Goal: Register for event/course

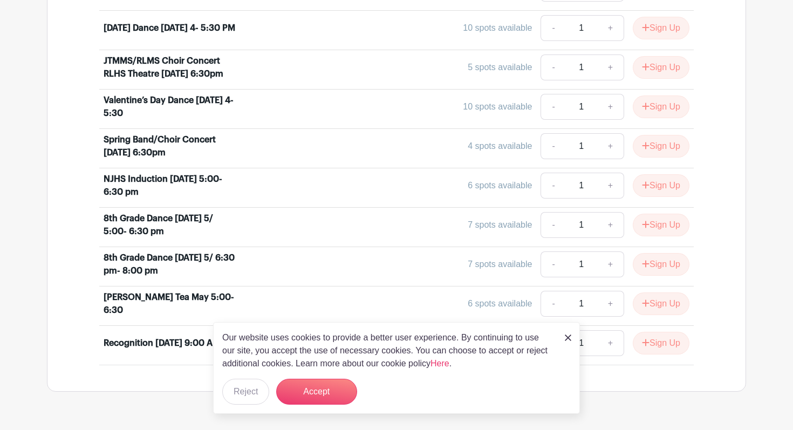
scroll to position [561, 0]
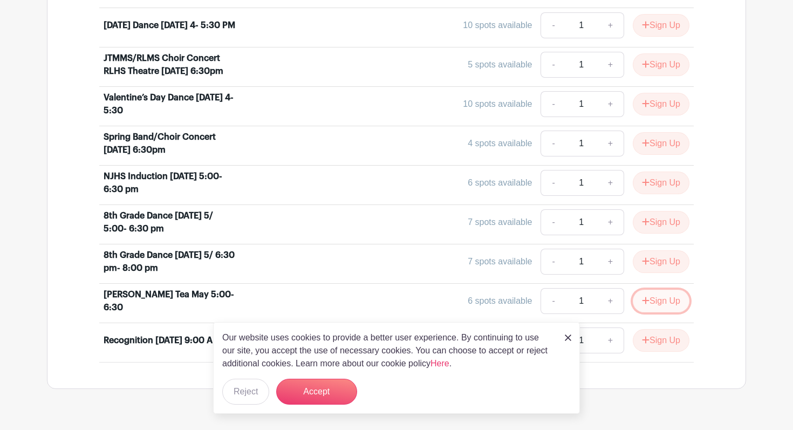
click at [390, 299] on button "Sign Up" at bounding box center [661, 301] width 57 height 23
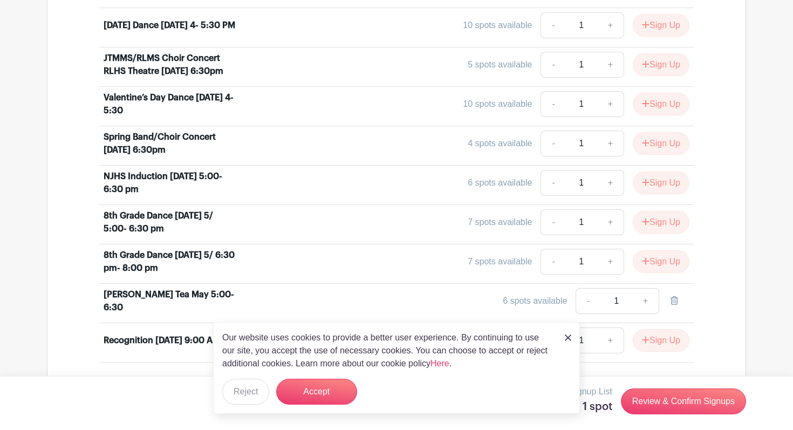
scroll to position [588, 0]
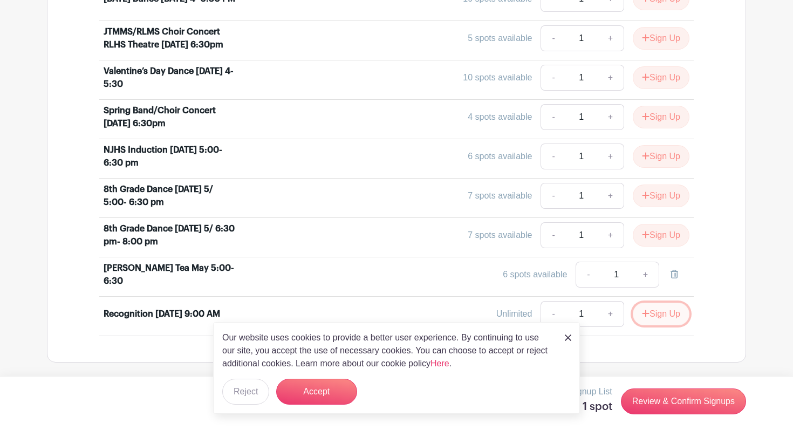
click at [390, 314] on button "Sign Up" at bounding box center [661, 314] width 57 height 23
click at [390, 339] on img at bounding box center [568, 338] width 6 height 6
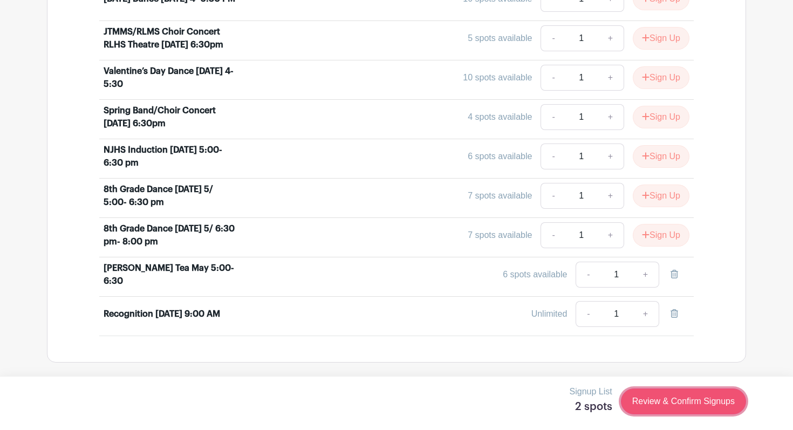
click at [390, 375] on link "Review & Confirm Signups" at bounding box center [683, 402] width 125 height 26
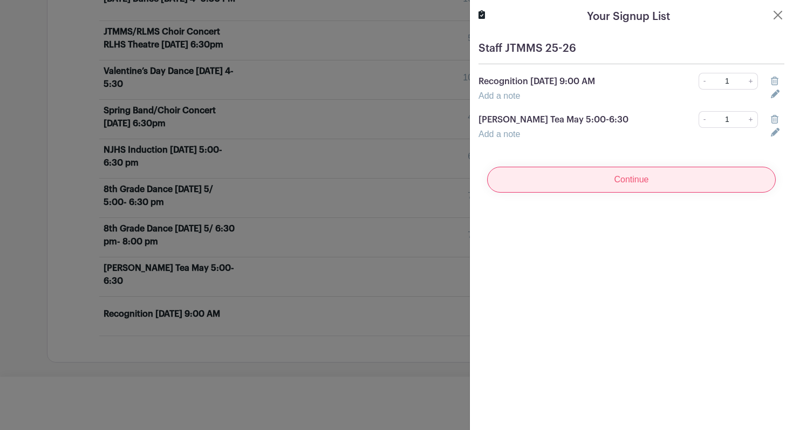
click at [390, 179] on input "Continue" at bounding box center [631, 180] width 289 height 26
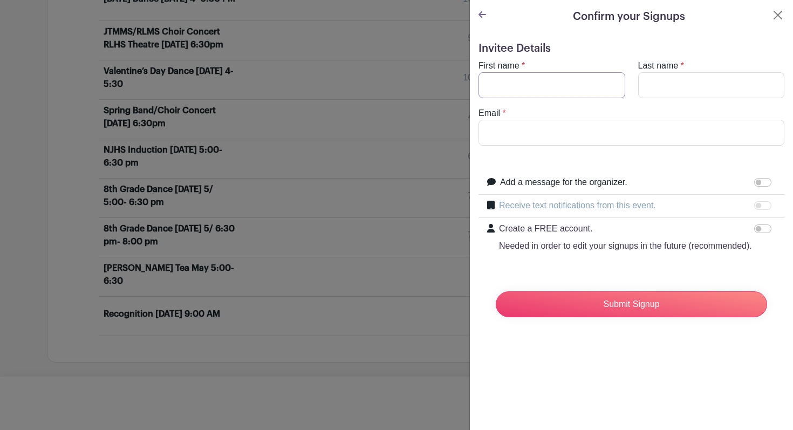
click at [390, 74] on input "First name" at bounding box center [552, 85] width 147 height 26
type input "[PERSON_NAME]"
click at [390, 134] on input "[EMAIL_ADDRESS][DOMAIN_NAME]" at bounding box center [632, 133] width 306 height 26
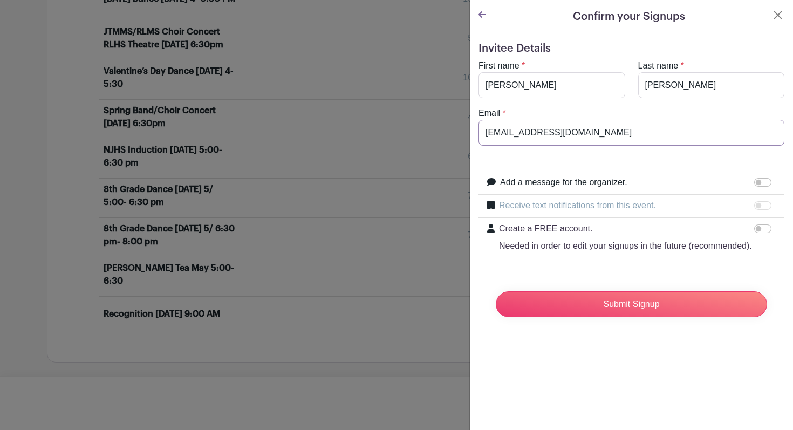
click at [390, 134] on input "[EMAIL_ADDRESS][DOMAIN_NAME]" at bounding box center [632, 133] width 306 height 26
type input "[EMAIL_ADDRESS][DOMAIN_NAME]"
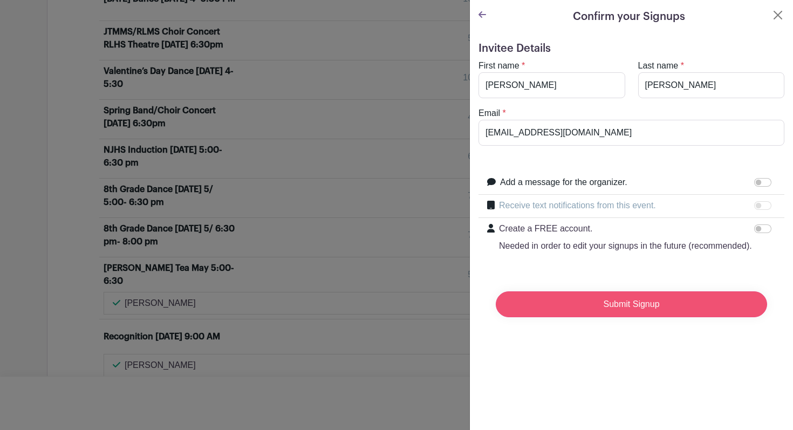
click at [390, 305] on input "Submit Signup" at bounding box center [631, 304] width 271 height 26
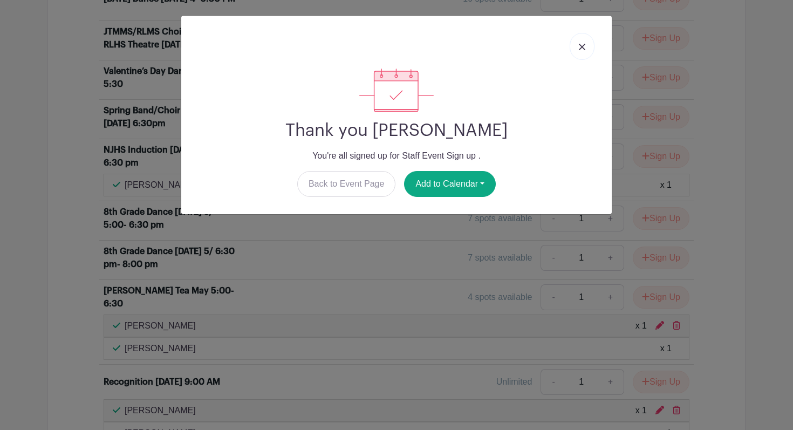
scroll to position [633, 0]
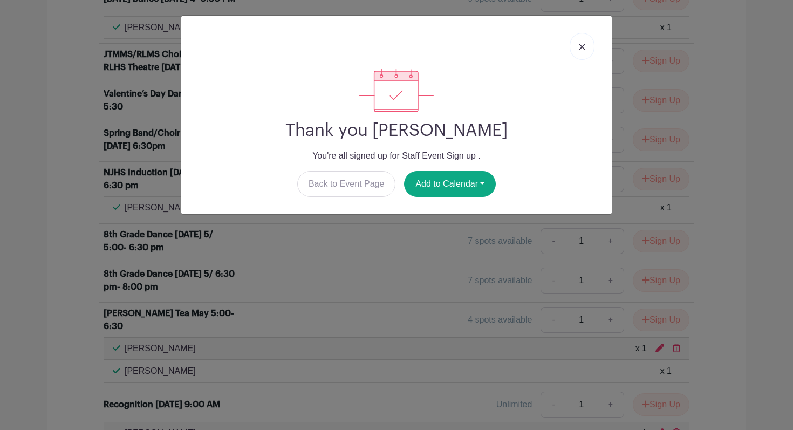
click at [390, 53] on link at bounding box center [582, 46] width 25 height 27
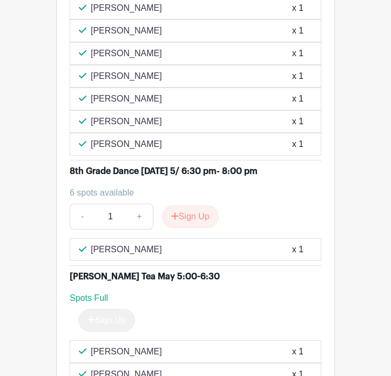
scroll to position [2281, 0]
